Goal: Transaction & Acquisition: Purchase product/service

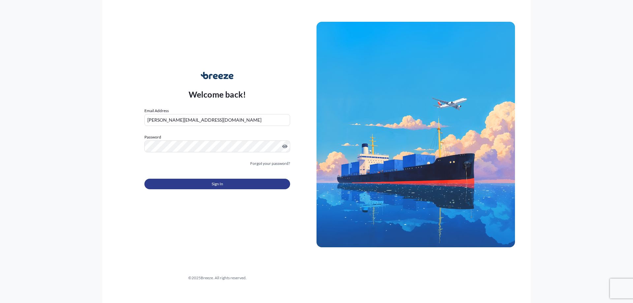
click at [217, 186] on span "Sign In" at bounding box center [218, 184] width 12 height 7
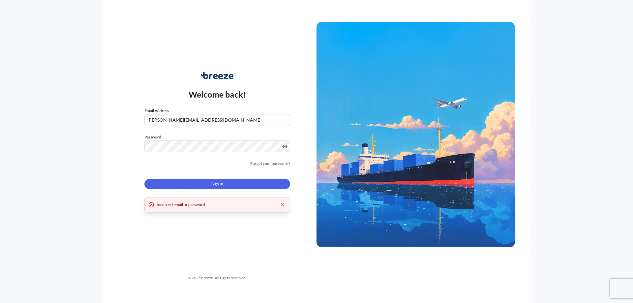
click at [227, 176] on div "Sign In" at bounding box center [217, 182] width 146 height 15
click at [225, 184] on button "Sign In" at bounding box center [217, 184] width 146 height 11
click at [42, 178] on div "Welcome back! Email Address [PERSON_NAME][EMAIL_ADDRESS][DOMAIN_NAME] Password …" at bounding box center [316, 151] width 633 height 303
click at [199, 140] on label "Password" at bounding box center [217, 137] width 146 height 7
click at [261, 181] on button "Sign In" at bounding box center [217, 184] width 146 height 11
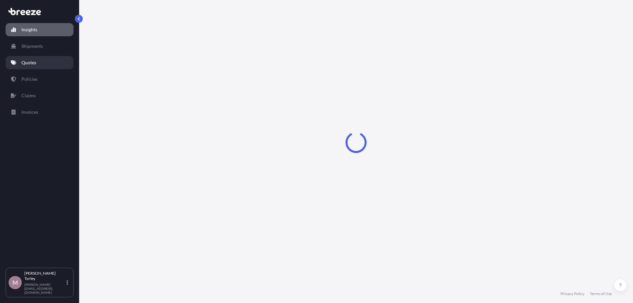
select select "2025"
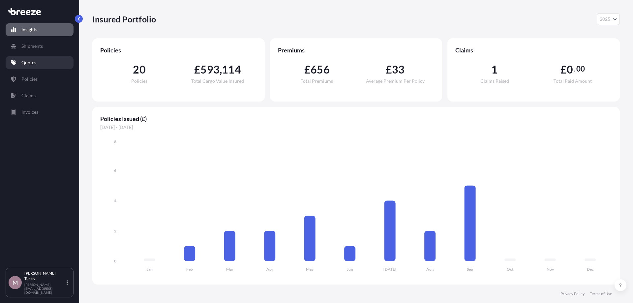
click at [38, 65] on link "Quotes" at bounding box center [40, 62] width 68 height 13
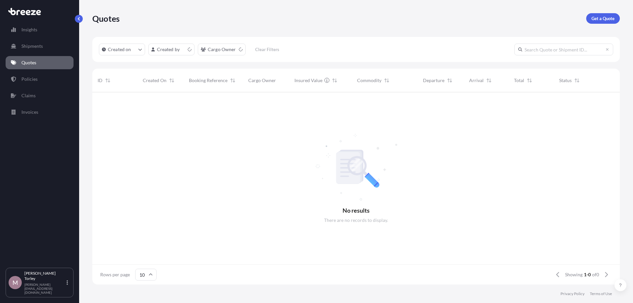
scroll to position [196, 528]
click at [611, 18] on p "Get a Quote" at bounding box center [603, 18] width 23 height 7
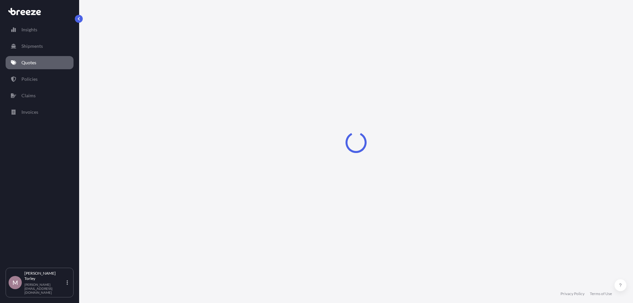
select select "Road"
select select "Sea"
select select "1"
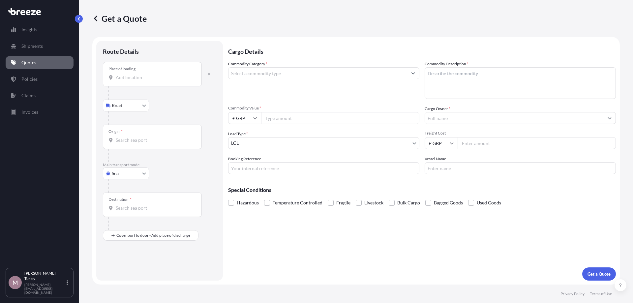
click at [132, 75] on input "Place of loading" at bounding box center [155, 77] width 78 height 7
click at [162, 82] on div "Place of loading" at bounding box center [152, 74] width 99 height 24
click at [162, 81] on input "Place of loading" at bounding box center [155, 77] width 78 height 7
paste input "SE20 7BE"
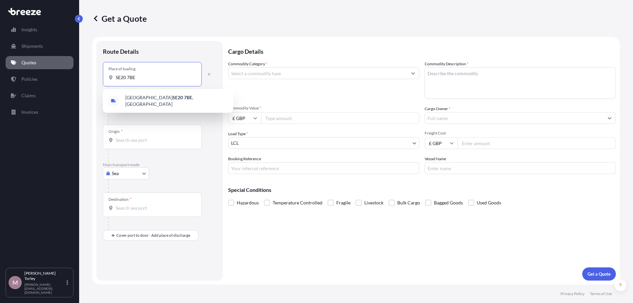
type input "SE20 7BE"
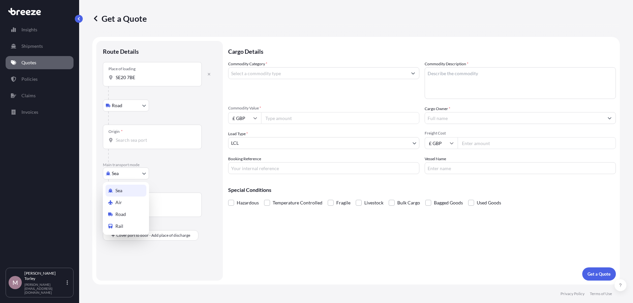
click at [120, 177] on body "0 options available. 0 options available. 1 option available. Insights Shipment…" at bounding box center [316, 151] width 633 height 303
click at [116, 217] on span "Road" at bounding box center [120, 214] width 11 height 7
select select "Road"
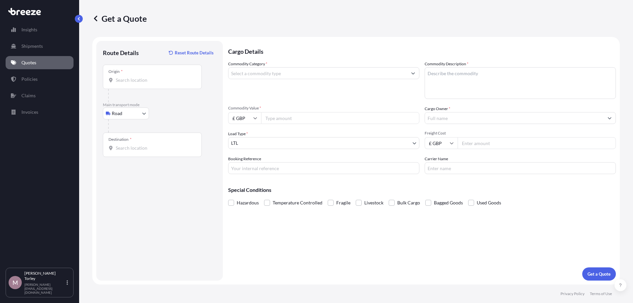
click at [126, 83] on div "Origin *" at bounding box center [152, 77] width 99 height 24
click at [126, 83] on input "Origin *" at bounding box center [155, 80] width 78 height 7
paste input "SE20 7BE"
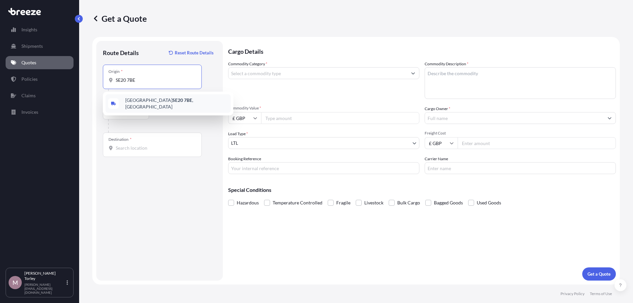
click at [130, 98] on div "[STREET_ADDRESS]" at bounding box center [168, 103] width 125 height 18
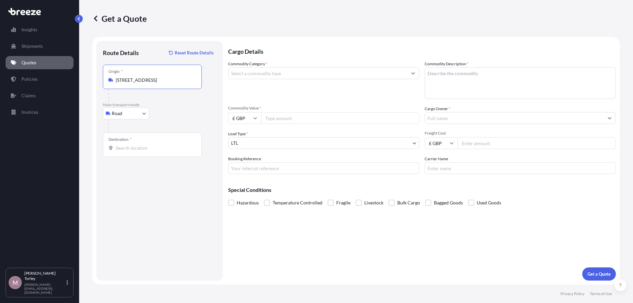
type input "[STREET_ADDRESS]"
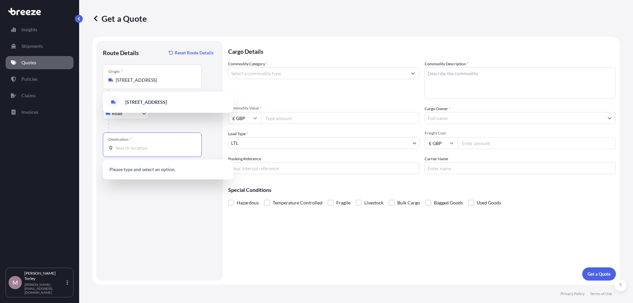
click at [128, 147] on input "Destination *" at bounding box center [155, 148] width 78 height 7
paste input "SE16 4FB"
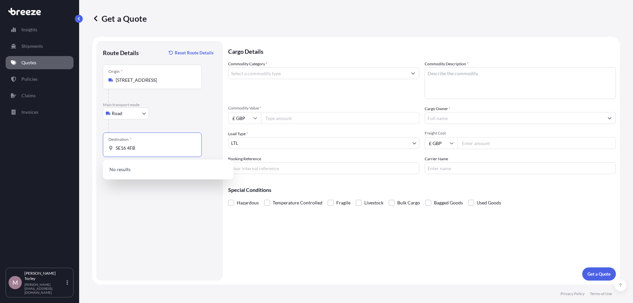
click at [289, 95] on div "Commodity Category *" at bounding box center [323, 80] width 191 height 38
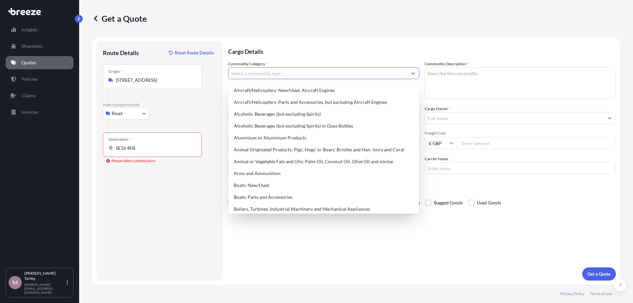
click at [276, 75] on input "Commodity Category *" at bounding box center [318, 73] width 179 height 12
click at [183, 150] on input "SE16 4FB" at bounding box center [155, 148] width 78 height 7
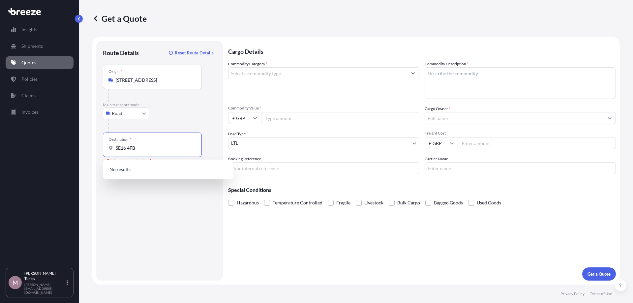
click at [157, 131] on div at bounding box center [162, 125] width 108 height 13
click at [113, 155] on div "Destination * SE16 4FB" at bounding box center [152, 145] width 99 height 24
click at [116, 151] on input "SE16 4FB" at bounding box center [155, 148] width 78 height 7
click at [141, 146] on input "SE16 4FB" at bounding box center [155, 148] width 78 height 7
drag, startPoint x: 135, startPoint y: 150, endPoint x: 130, endPoint y: 148, distance: 4.9
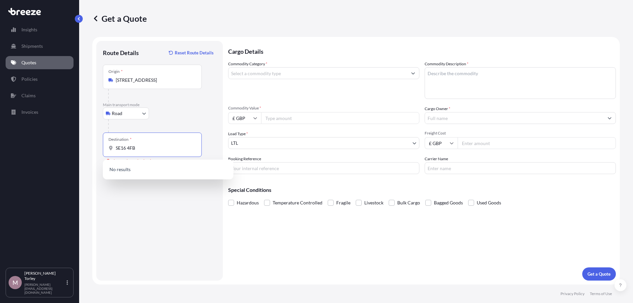
click at [130, 148] on input "SE16 4FB" at bounding box center [155, 148] width 78 height 7
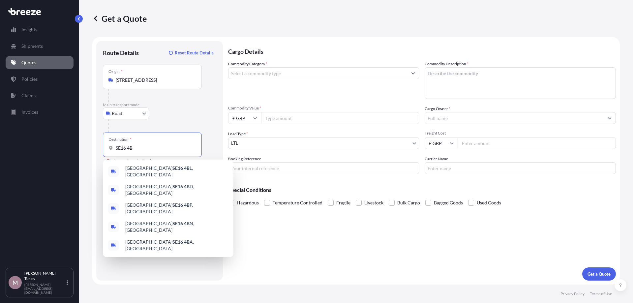
click at [130, 150] on input "SE16 4B" at bounding box center [155, 148] width 78 height 7
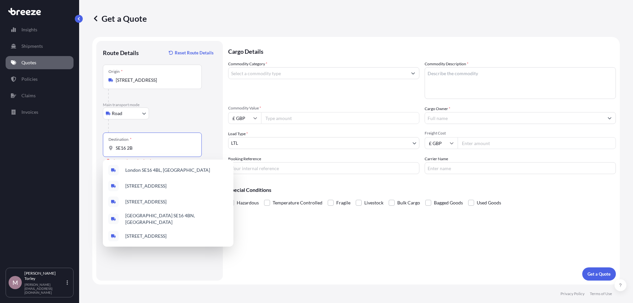
click at [138, 148] on input "SE16 2B" at bounding box center [155, 148] width 78 height 7
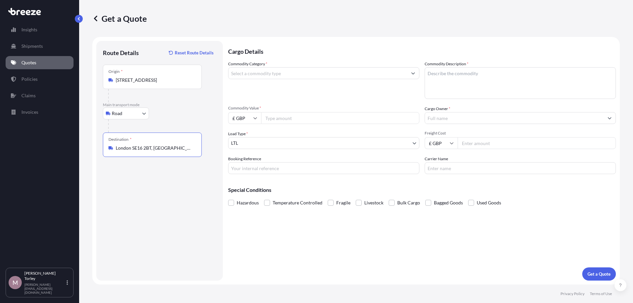
type input "London SE16 2BT, [GEOGRAPHIC_DATA]"
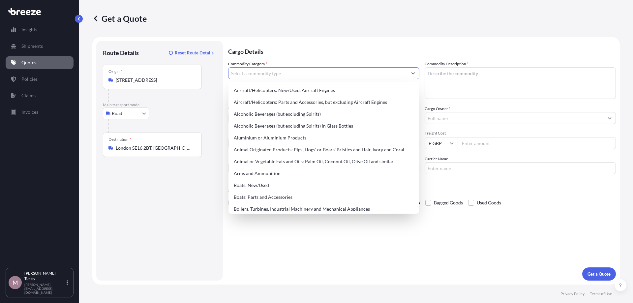
click at [276, 78] on input "Commodity Category *" at bounding box center [318, 73] width 179 height 12
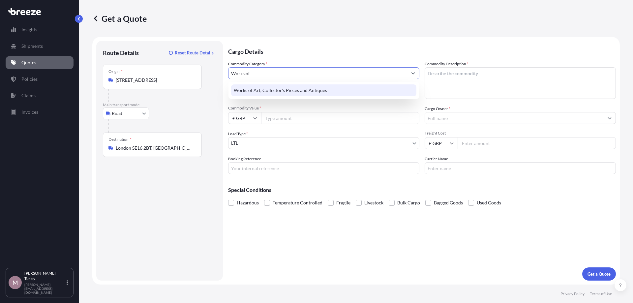
click at [271, 88] on div "Works of Art, Collector's Pieces and Antiques" at bounding box center [323, 90] width 185 height 12
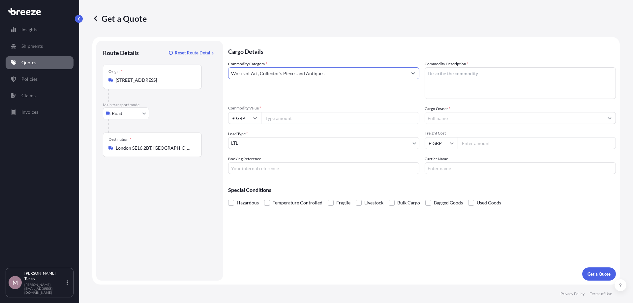
type input "Works of Art, Collector's Pieces and Antiques"
click at [447, 77] on textarea "Commodity Description *" at bounding box center [520, 83] width 191 height 32
type textarea "W"
click at [436, 77] on textarea "Flat works" at bounding box center [520, 83] width 191 height 32
click at [428, 73] on textarea "Flat artworks" at bounding box center [520, 83] width 191 height 32
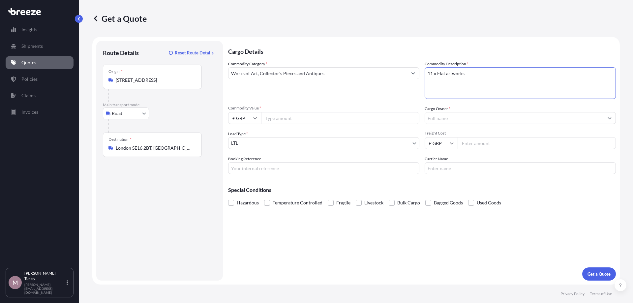
drag, startPoint x: 507, startPoint y: 71, endPoint x: 471, endPoint y: 77, distance: 36.5
click at [471, 77] on textarea "11 x Flat artworks" at bounding box center [520, 83] width 191 height 32
click at [478, 76] on textarea "11 x Flat artworks, and 1 ceiling rail" at bounding box center [520, 83] width 191 height 32
click at [449, 92] on textarea "11 x Flat artworks, and 1 x ceiling rail" at bounding box center [520, 83] width 191 height 32
drag, startPoint x: 437, startPoint y: 73, endPoint x: 445, endPoint y: 74, distance: 7.8
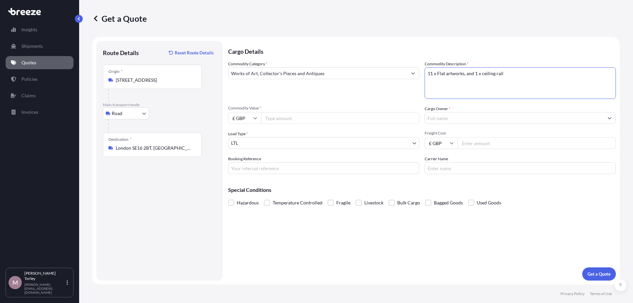
click at [445, 74] on textarea "11 x Flat artworks, and 1 x ceiling rail" at bounding box center [520, 83] width 191 height 32
click at [443, 88] on textarea "11 x framed artworks, and 1 x ceiling rail" at bounding box center [520, 83] width 191 height 32
click at [468, 75] on textarea "11 x framed artworks, and 1 x ceiling rail" at bounding box center [520, 83] width 191 height 32
click at [473, 74] on textarea "11 x framed artworks, and 1 x ceiling rail" at bounding box center [520, 83] width 191 height 32
click at [485, 84] on textarea "11 x framed artworks and 1 x ceiling rail" at bounding box center [520, 83] width 191 height 32
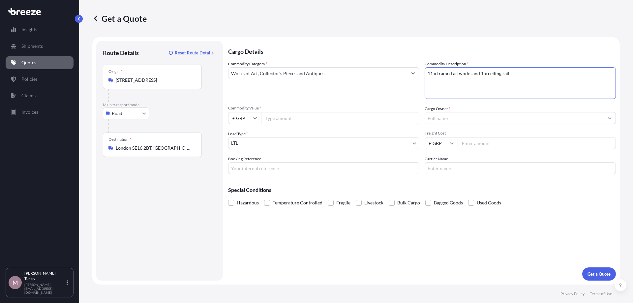
drag, startPoint x: 482, startPoint y: 76, endPoint x: 468, endPoint y: 74, distance: 14.0
click at [468, 74] on textarea "11 x framed artworks and 1 x ceiling rail" at bounding box center [520, 83] width 191 height 32
click at [475, 77] on textarea "11 x framed artworks and 1 x ceiling rail" at bounding box center [520, 83] width 191 height 32
drag, startPoint x: 478, startPoint y: 76, endPoint x: 471, endPoint y: 75, distance: 7.7
click at [471, 75] on textarea "11 x framed artworks and 1 x ceiling rail" at bounding box center [520, 83] width 191 height 32
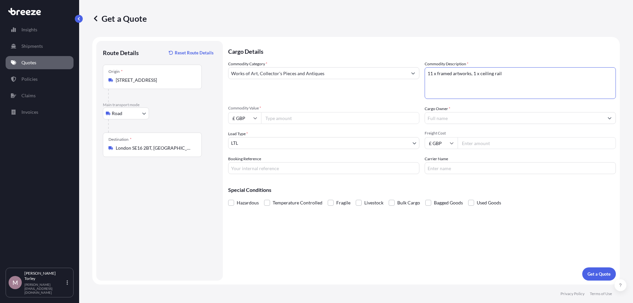
type textarea "11 x framed artworks, 1 x ceiling rail"
click at [360, 122] on input "Commodity Value *" at bounding box center [340, 118] width 158 height 12
type input "21700"
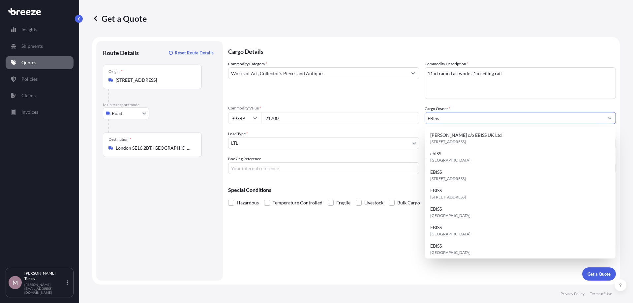
drag, startPoint x: 441, startPoint y: 116, endPoint x: 438, endPoint y: 118, distance: 4.1
click at [438, 118] on input "EBISs" at bounding box center [514, 118] width 179 height 12
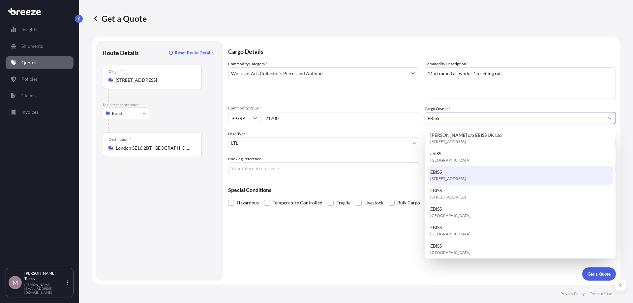
click at [466, 170] on div "[STREET_ADDRESS]" at bounding box center [520, 175] width 185 height 18
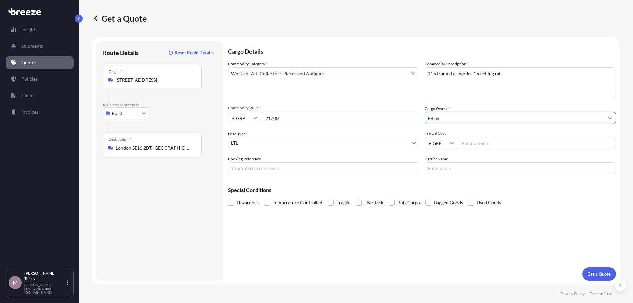
type input "EBISS"
click at [505, 147] on input "Freight Cost" at bounding box center [537, 143] width 158 height 12
type input "507.78"
click at [320, 169] on input "Booking Reference" at bounding box center [323, 168] width 191 height 12
click at [248, 168] on input "[DATE]" at bounding box center [323, 168] width 191 height 12
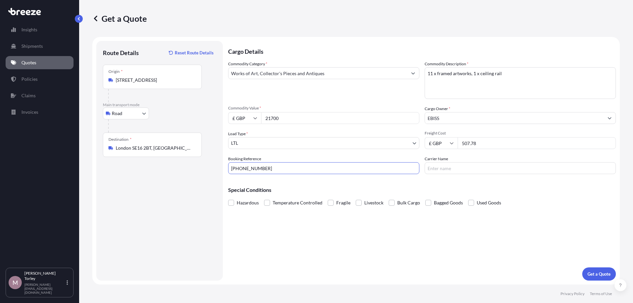
type input "[PHONE_NUMBER]"
click at [452, 169] on input "Carrier Name" at bounding box center [520, 168] width 191 height 12
click at [607, 273] on p "Get a Quote" at bounding box center [599, 274] width 23 height 7
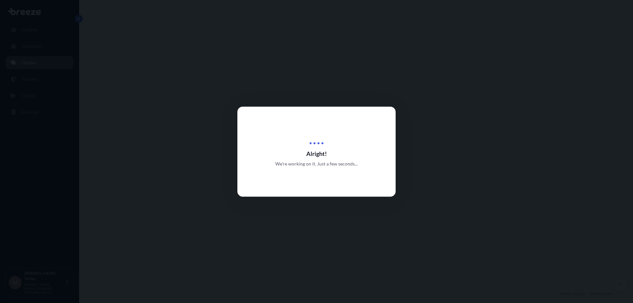
select select "Road"
select select "1"
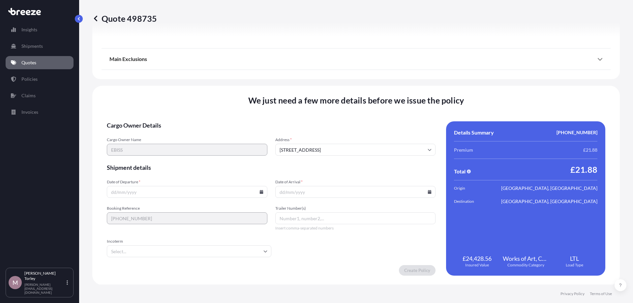
scroll to position [744, 0]
click at [306, 149] on input "[STREET_ADDRESS]" at bounding box center [355, 149] width 161 height 12
click at [230, 111] on div "We just need a few more details before we issue the policy Cargo Owner Details …" at bounding box center [356, 184] width 528 height 199
click at [168, 196] on input "Date of Departure *" at bounding box center [187, 192] width 161 height 12
type input "[DATE]"
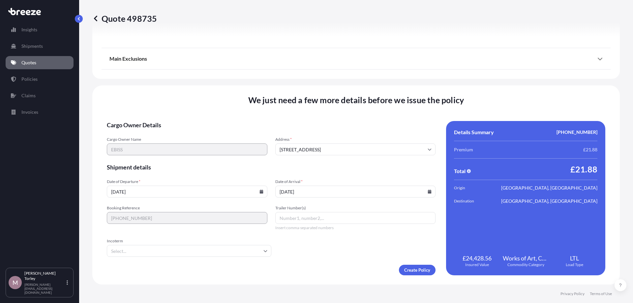
type input "[DATE]"
click at [364, 244] on form "Cargo Owner Details Cargo Owner Name EBISS Address * [GEOGRAPHIC_DATA], [GEOGRA…" at bounding box center [271, 198] width 329 height 154
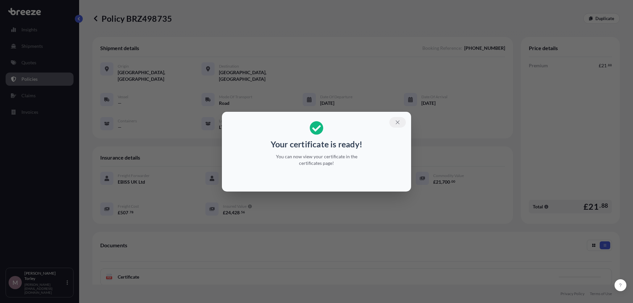
click at [397, 122] on icon "button" at bounding box center [398, 122] width 6 height 6
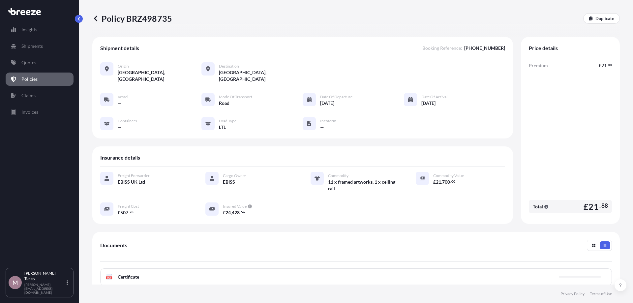
scroll to position [75, 0]
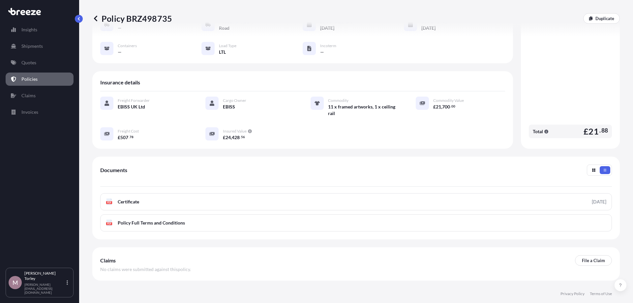
click at [129, 19] on p "Policy BRZ498735" at bounding box center [132, 18] width 80 height 11
drag, startPoint x: 128, startPoint y: 18, endPoint x: 176, endPoint y: 18, distance: 47.8
click at [176, 18] on div "Policy BRZ498735 Duplicate" at bounding box center [356, 18] width 528 height 11
copy p "BRZ498735"
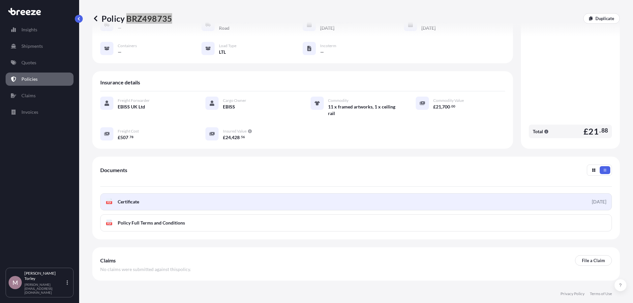
click at [260, 194] on link "PDF Certificate [DATE]" at bounding box center [356, 201] width 512 height 17
